Goal: Transaction & Acquisition: Download file/media

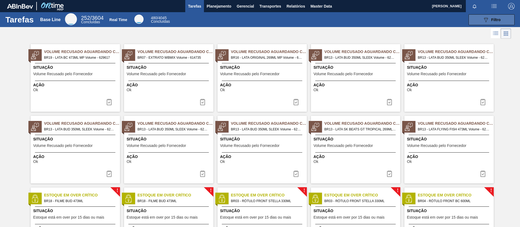
click at [478, 18] on button "089F7B8B-B2A5-4AFE-B5C0-19BA573D28AC Filtro" at bounding box center [492, 19] width 46 height 11
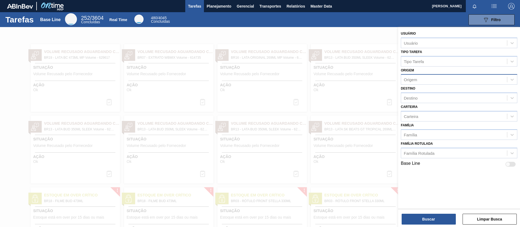
click at [415, 81] on div "Origem" at bounding box center [410, 79] width 13 height 5
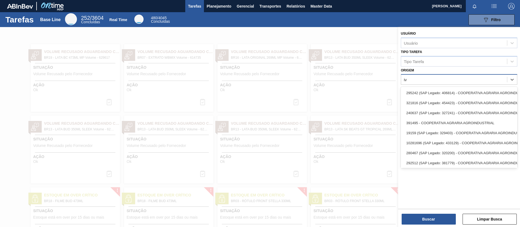
type input "ivn"
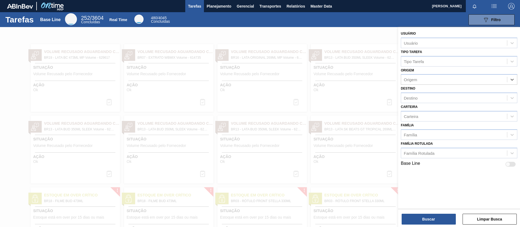
drag, startPoint x: 417, startPoint y: 79, endPoint x: 384, endPoint y: 82, distance: 33.1
click at [398, 82] on div "089F7B8B-B2A5-4AFE-B5C0-19BA573D28AC Created with sketchtool. Usuário Usuário T…" at bounding box center [459, 140] width 122 height 227
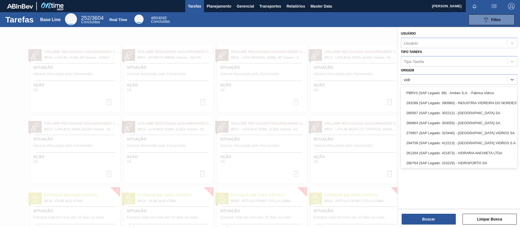
type input "vidre"
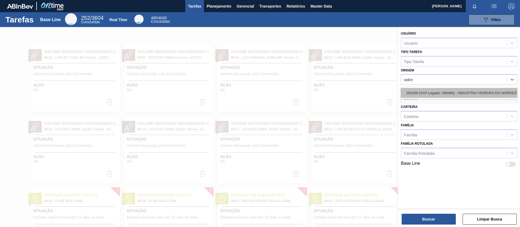
click at [421, 93] on div "293289 (SAP Legado: 390980) - INDUSTRIA VIDREIRA DO NORDESTE LTDA" at bounding box center [459, 93] width 117 height 10
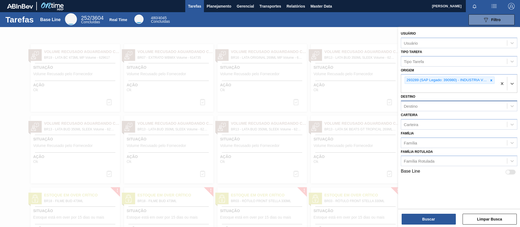
click at [418, 111] on div "Destino" at bounding box center [459, 106] width 117 height 11
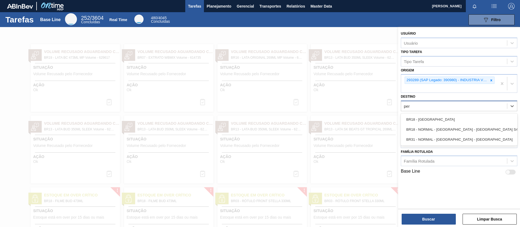
type input "pern"
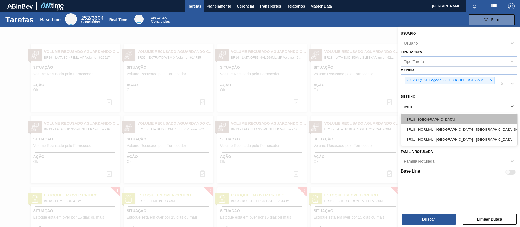
click at [412, 116] on div "BR18 - [GEOGRAPHIC_DATA]" at bounding box center [459, 120] width 117 height 10
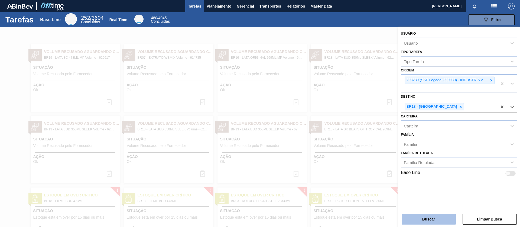
click at [415, 215] on button "Buscar" at bounding box center [429, 219] width 54 height 11
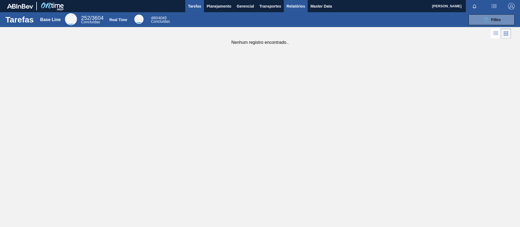
click at [292, 4] on span "Relatórios" at bounding box center [296, 6] width 18 height 7
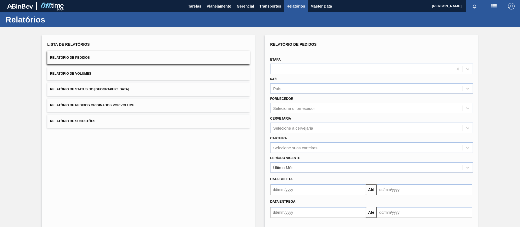
click at [96, 91] on span "Relatório de Status do [GEOGRAPHIC_DATA]" at bounding box center [89, 90] width 79 height 4
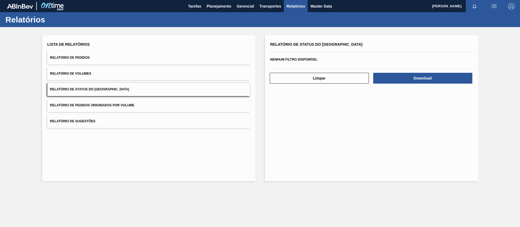
click at [100, 101] on button "Relatório de Pedidos Originados por Volume" at bounding box center [148, 105] width 203 height 13
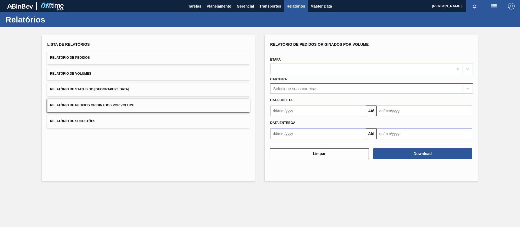
click at [294, 91] on div "Selecione suas carteiras" at bounding box center [295, 88] width 44 height 5
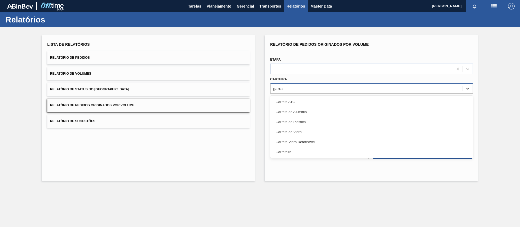
type input "garrafa"
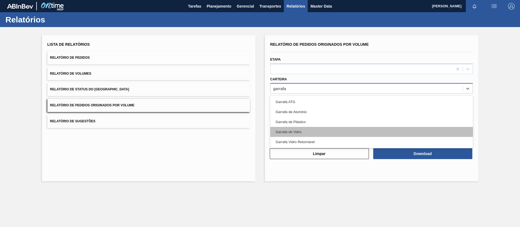
click at [292, 132] on div "Garrafa de Vidro" at bounding box center [371, 132] width 203 height 10
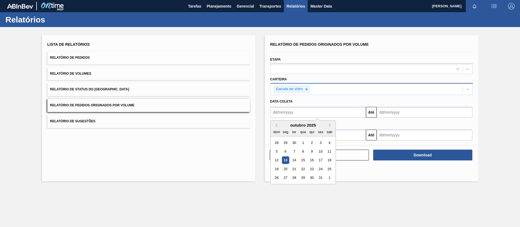
click at [308, 112] on input "text" at bounding box center [318, 112] width 96 height 11
click at [302, 144] on div "1" at bounding box center [302, 142] width 7 height 7
type input "[DATE]"
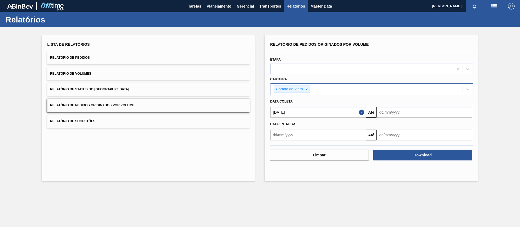
click at [396, 108] on input "text" at bounding box center [425, 112] width 96 height 11
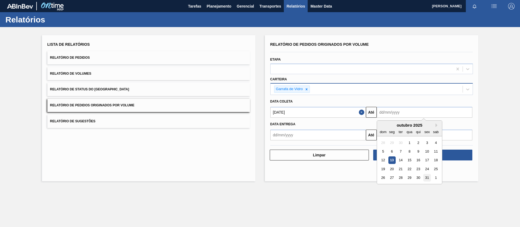
click at [428, 176] on div "31" at bounding box center [426, 177] width 7 height 7
type input "[DATE]"
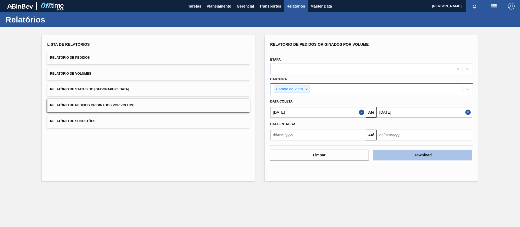
click at [422, 156] on button "Download" at bounding box center [422, 155] width 99 height 11
